Goal: Navigation & Orientation: Find specific page/section

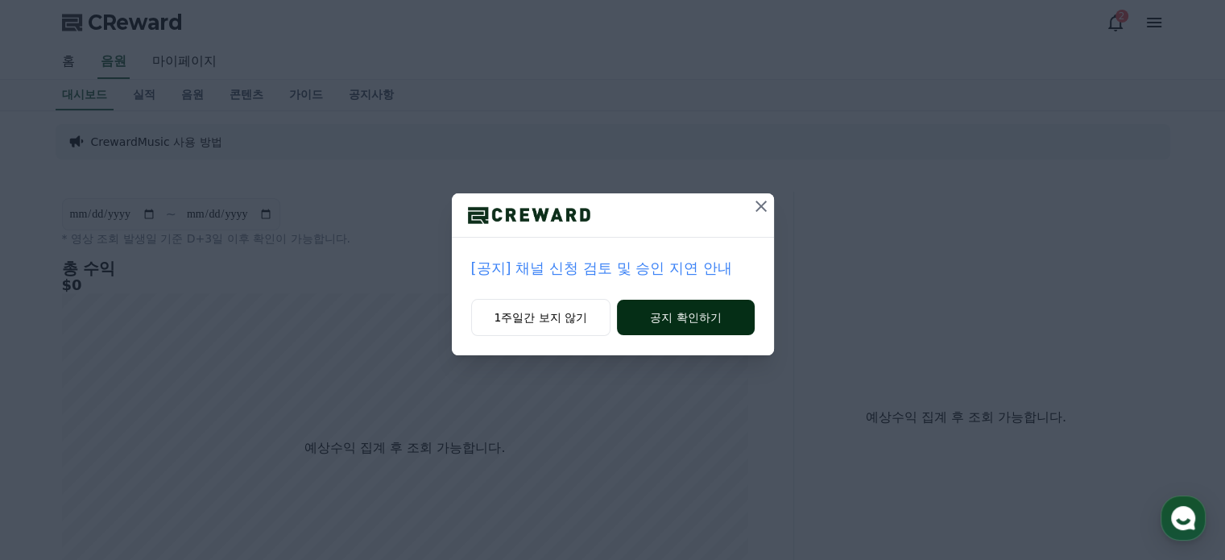
click at [672, 315] on button "공지 확인하기" at bounding box center [685, 317] width 137 height 35
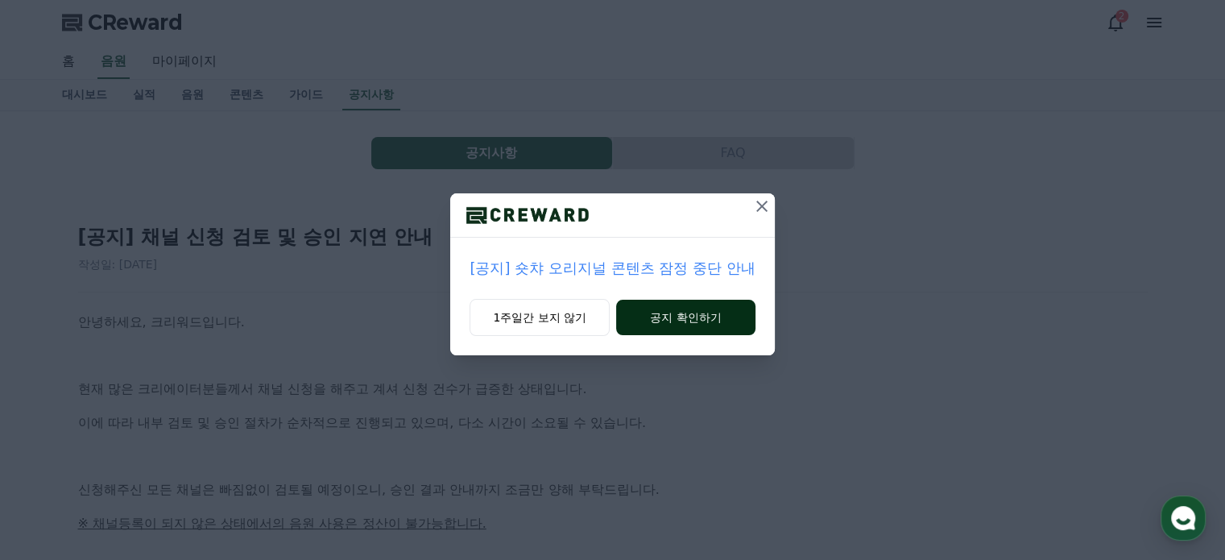
click at [688, 319] on button "공지 확인하기" at bounding box center [685, 317] width 139 height 35
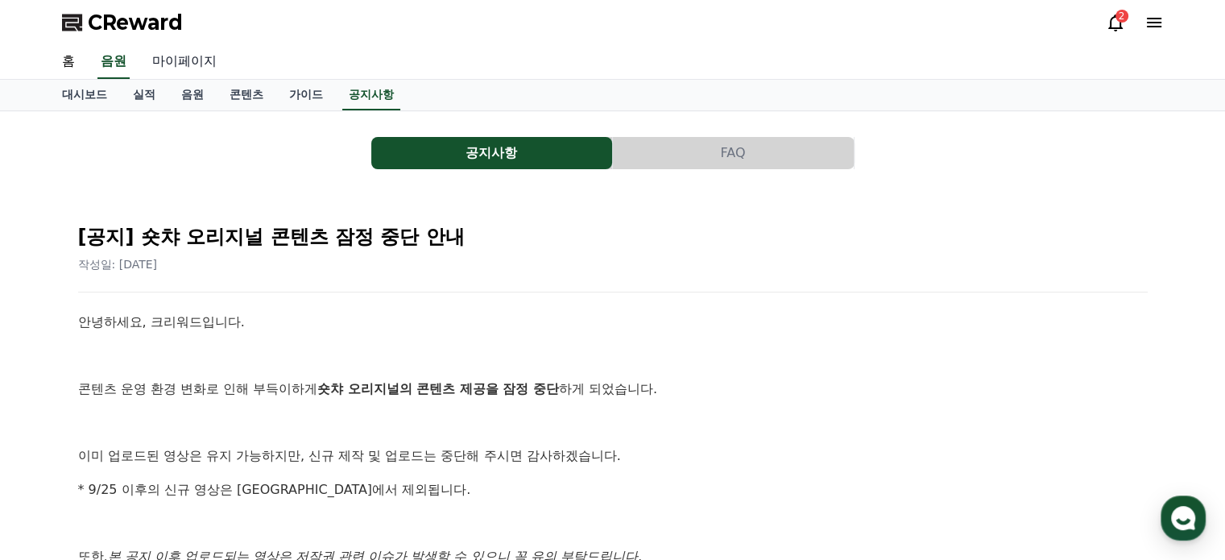
click at [185, 62] on link "마이페이지" at bounding box center [184, 62] width 90 height 34
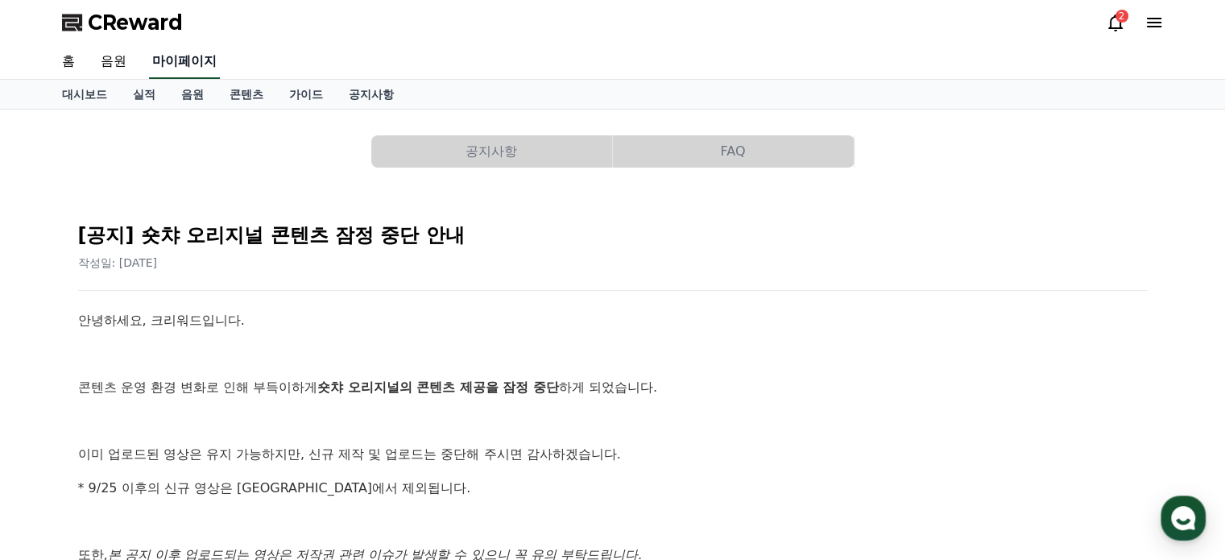
select select "**********"
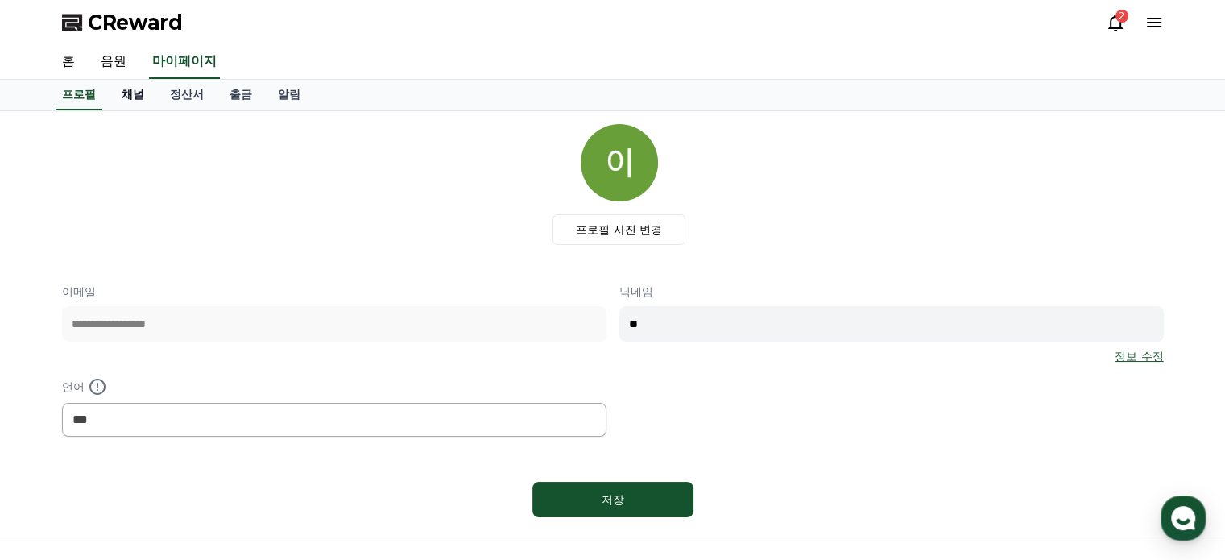
click at [137, 88] on link "채널" at bounding box center [133, 95] width 48 height 31
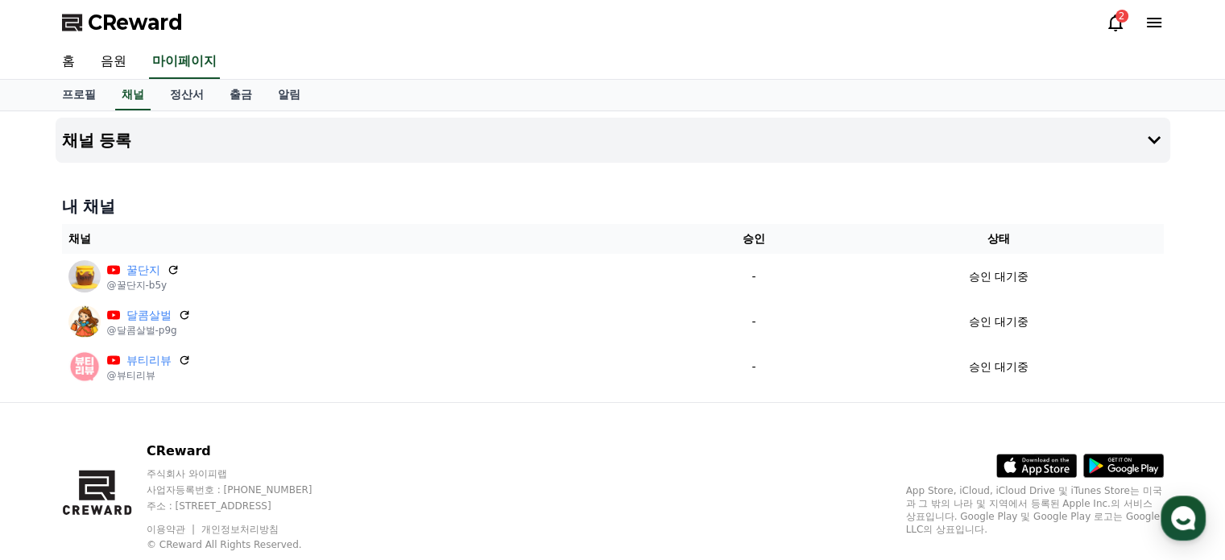
click at [119, 22] on span "CReward" at bounding box center [135, 23] width 95 height 26
